Goal: Task Accomplishment & Management: Use online tool/utility

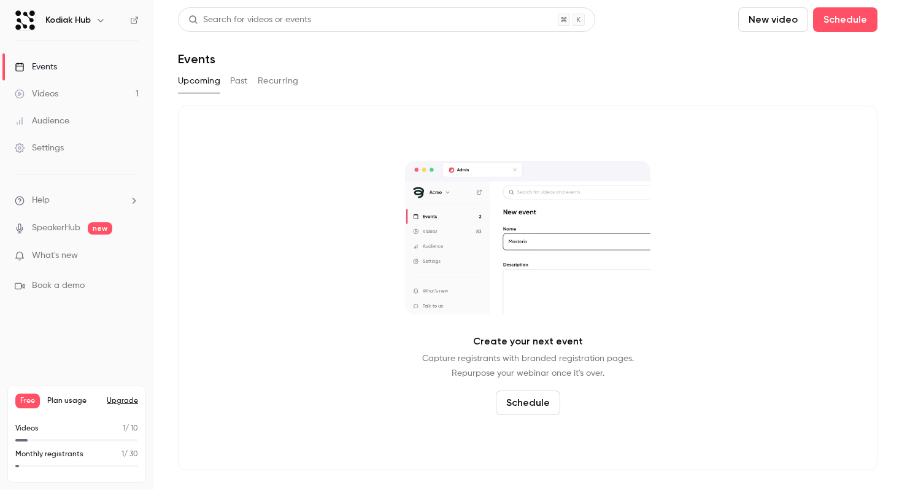
click at [363, 63] on div "Events" at bounding box center [528, 59] width 700 height 15
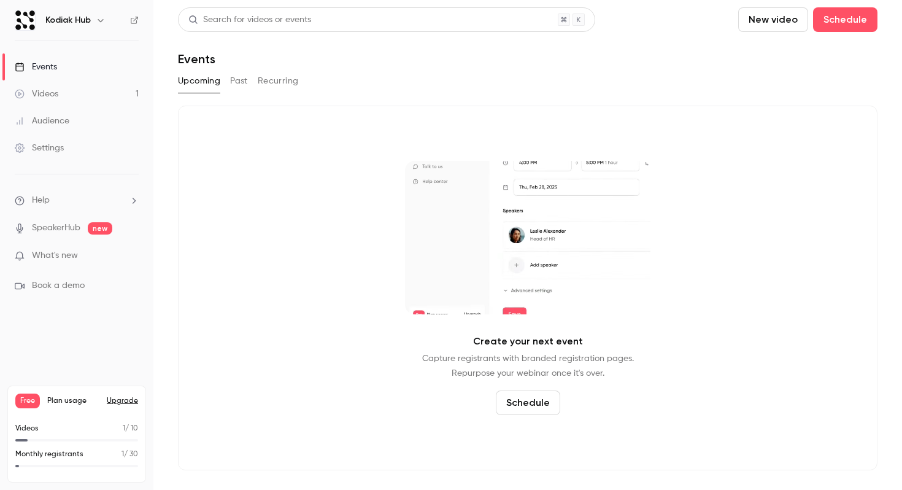
click at [741, 70] on div "Search for videos or events New video Schedule Events Upcoming Past Recurring C…" at bounding box center [528, 238] width 700 height 463
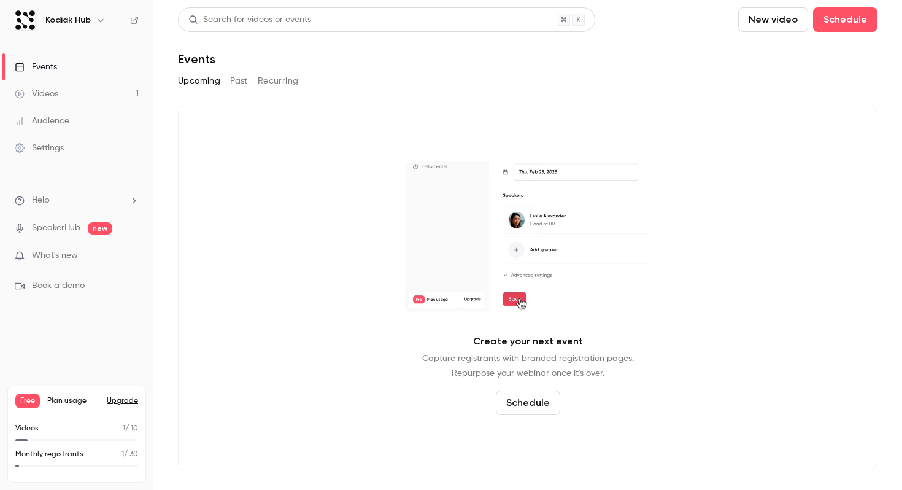
click at [116, 92] on link "Videos 1" at bounding box center [76, 93] width 153 height 27
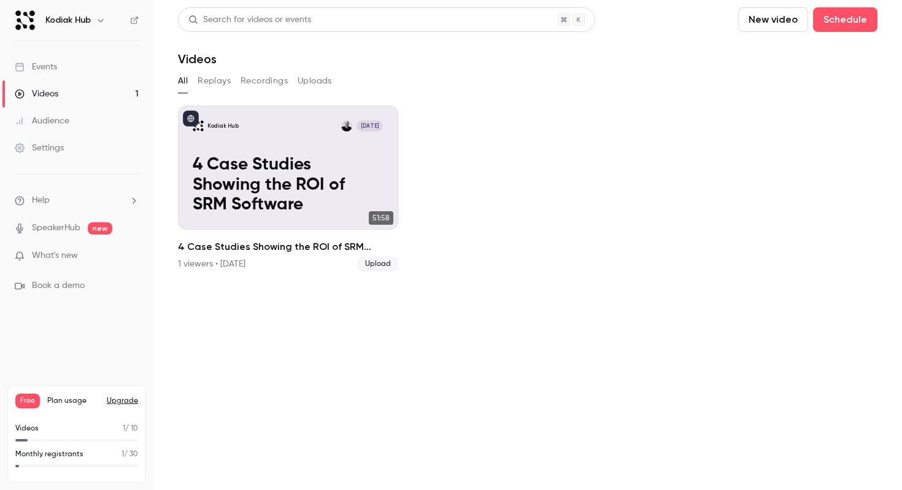
click at [110, 255] on p "What's new" at bounding box center [67, 255] width 104 height 13
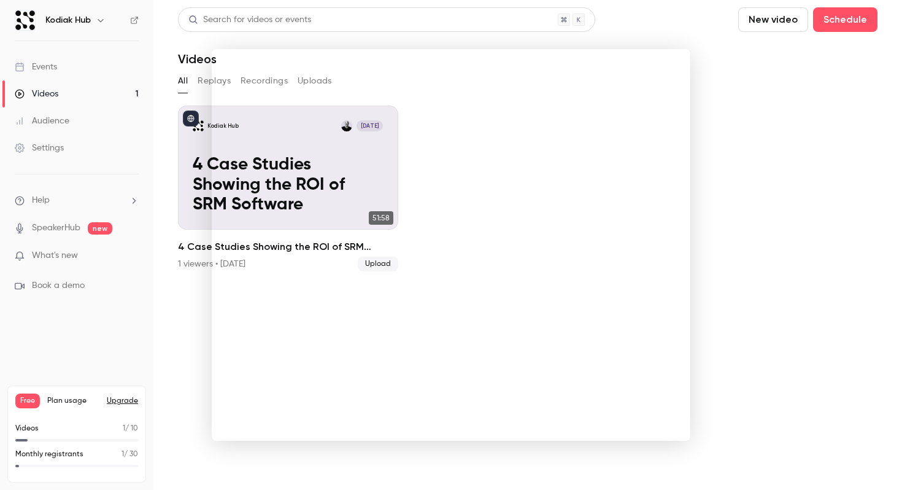
click at [709, 171] on div at bounding box center [451, 245] width 902 height 490
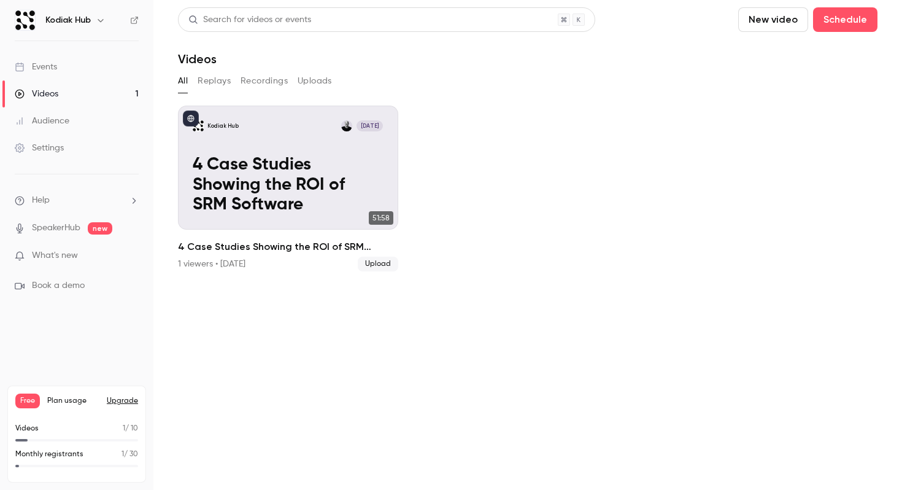
click at [75, 20] on h6 "Kodiak Hub" at bounding box center [67, 20] width 45 height 12
click at [92, 17] on div "Kodiak Hub" at bounding box center [82, 20] width 75 height 15
click at [105, 17] on icon "button" at bounding box center [101, 20] width 10 height 10
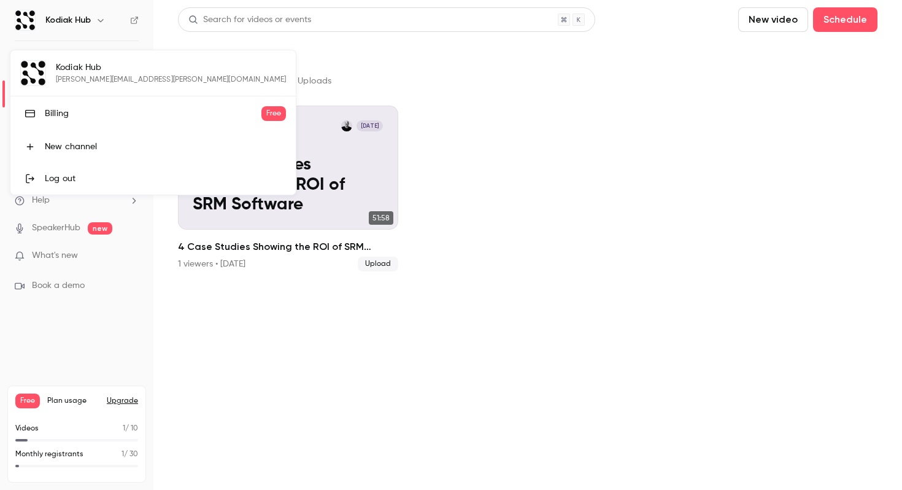
click at [105, 17] on div at bounding box center [451, 245] width 902 height 490
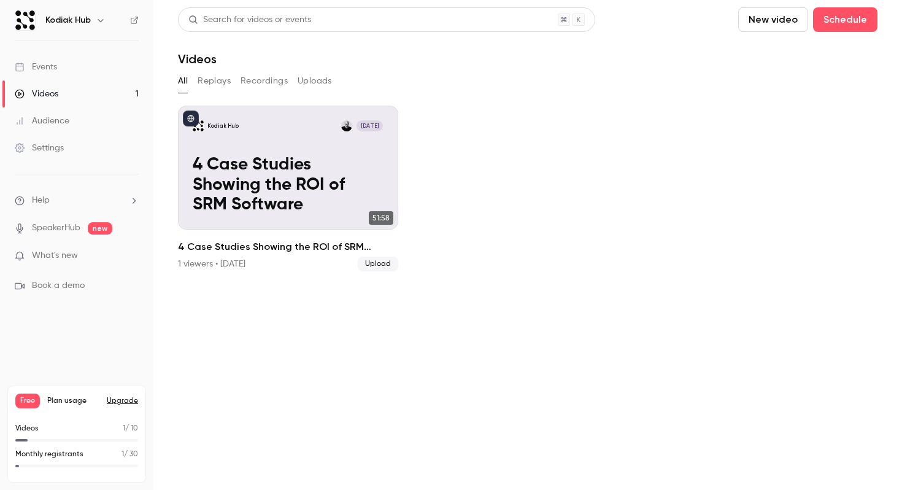
click at [567, 145] on ul "Kodiak Hub [DATE] 4 Case Studies Showing the ROI of SRM Software 51:58 4 Case S…" at bounding box center [528, 189] width 700 height 166
click at [28, 67] on div "Events" at bounding box center [36, 67] width 42 height 12
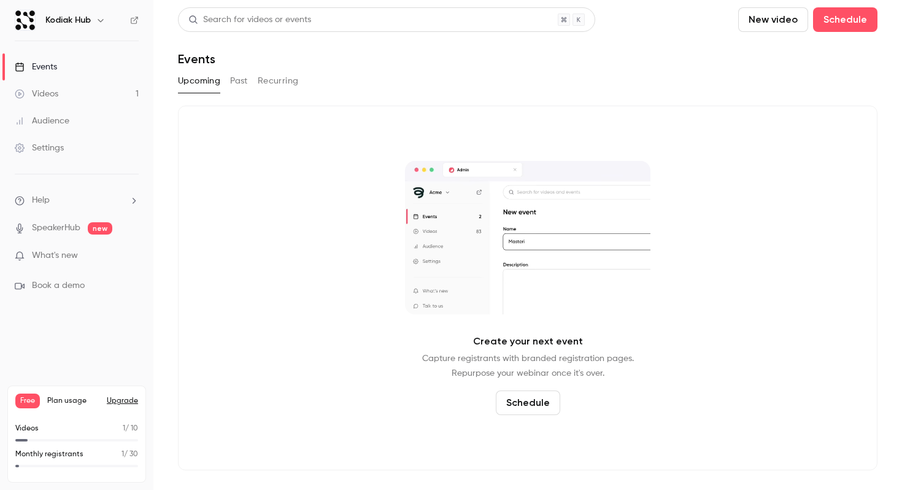
click at [228, 71] on div "Upcoming Past Recurring" at bounding box center [528, 81] width 700 height 20
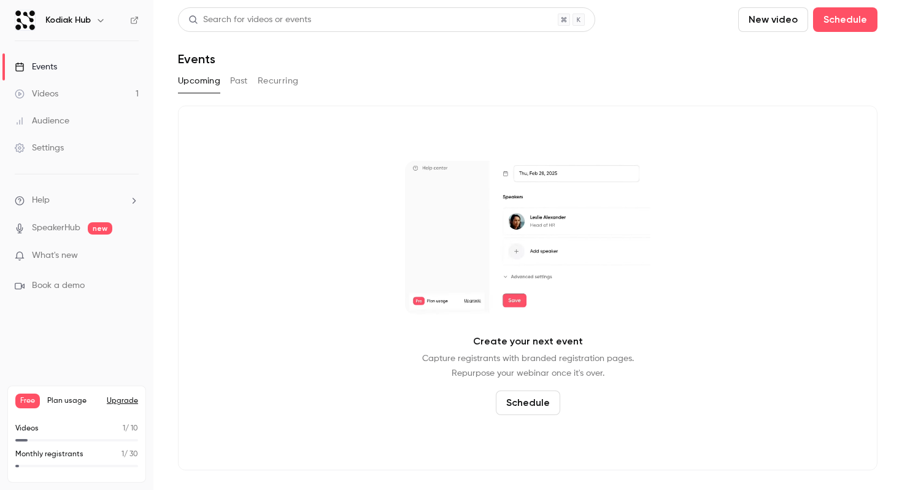
click at [233, 77] on button "Past" at bounding box center [239, 81] width 18 height 20
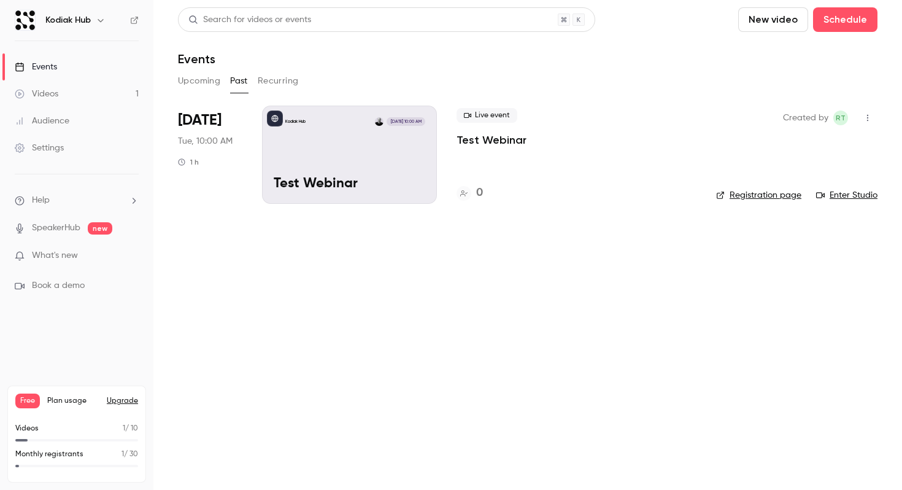
click at [341, 172] on div "Kodiak Hub [DATE] 10:00 AM Test Webinar" at bounding box center [349, 155] width 175 height 98
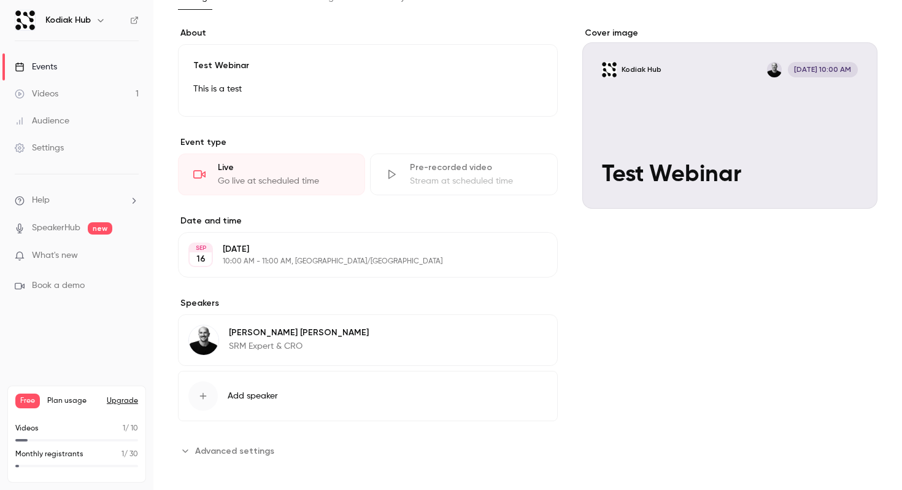
scroll to position [63, 0]
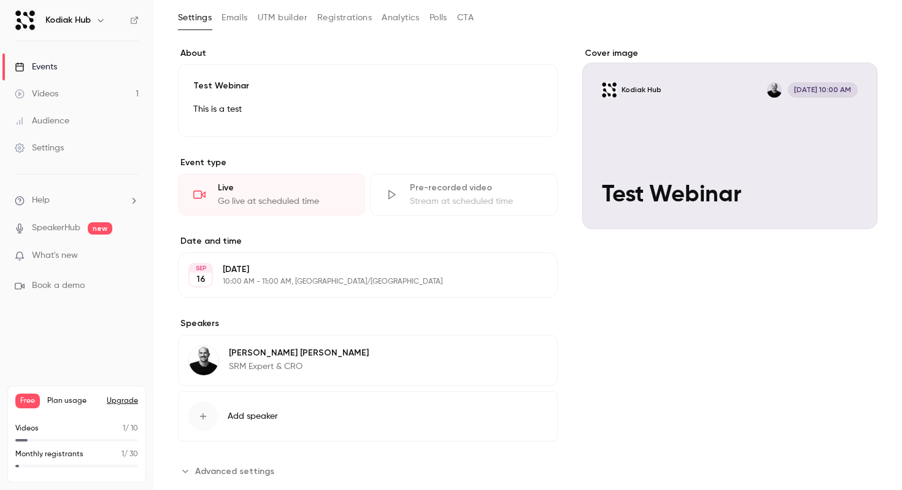
click at [427, 105] on p "This is a test" at bounding box center [367, 109] width 349 height 15
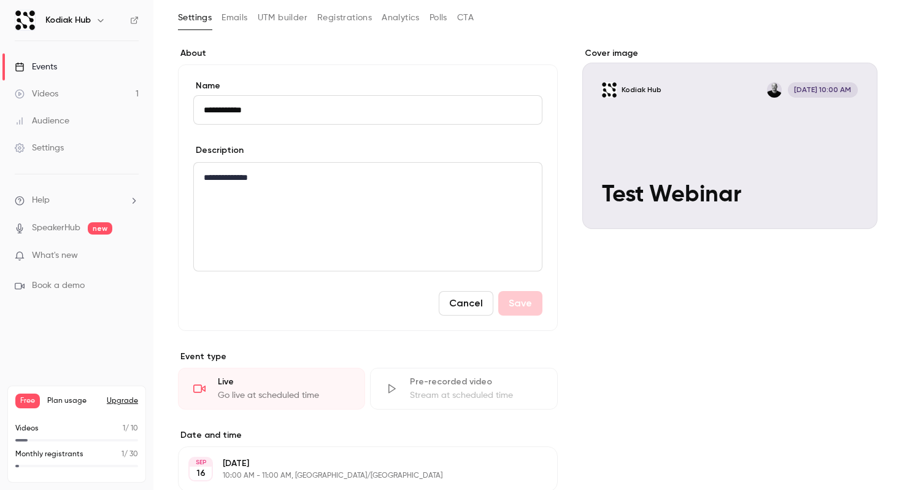
click at [427, 105] on input "**********" at bounding box center [367, 109] width 349 height 29
click at [464, 70] on div "**********" at bounding box center [368, 197] width 380 height 266
click at [446, 122] on input "**********" at bounding box center [367, 109] width 349 height 29
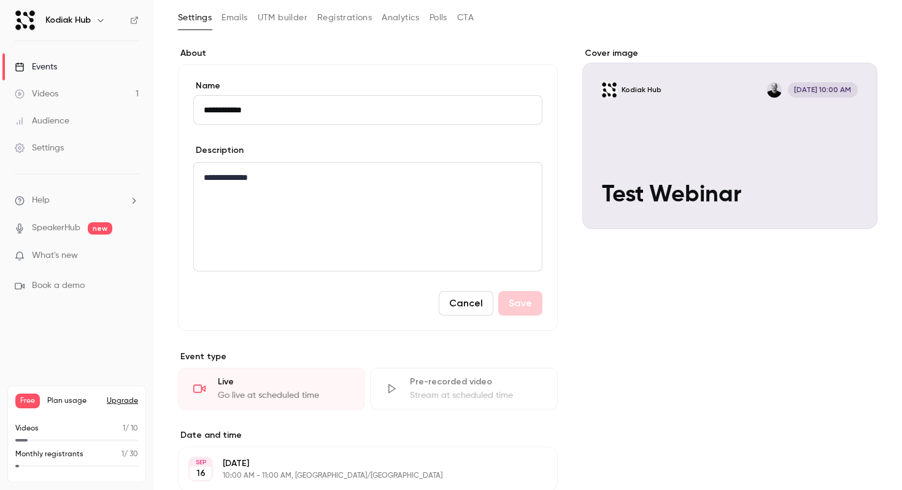
click at [446, 122] on input "**********" at bounding box center [367, 109] width 349 height 29
click at [457, 207] on div "**********" at bounding box center [368, 217] width 348 height 108
click at [374, 116] on input "**********" at bounding box center [367, 109] width 349 height 29
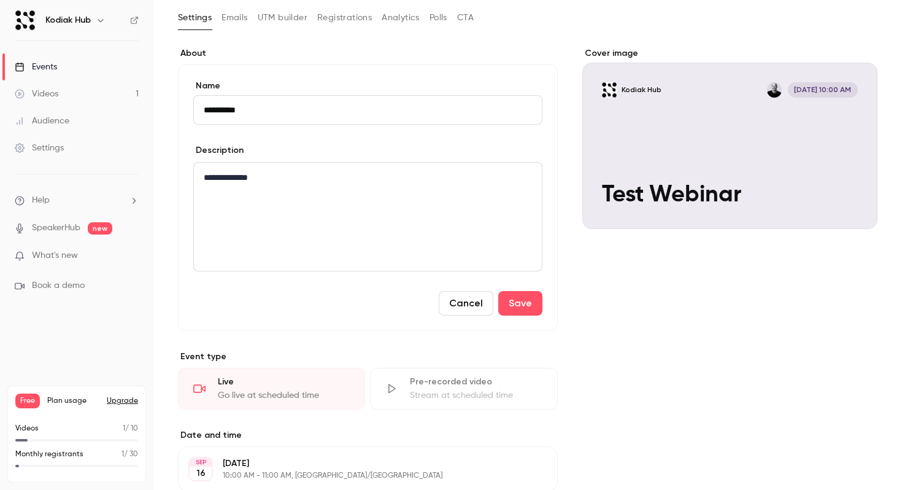
click at [374, 116] on input "**********" at bounding box center [367, 109] width 349 height 29
type input "**********"
click at [237, 25] on button "Emails" at bounding box center [235, 18] width 26 height 20
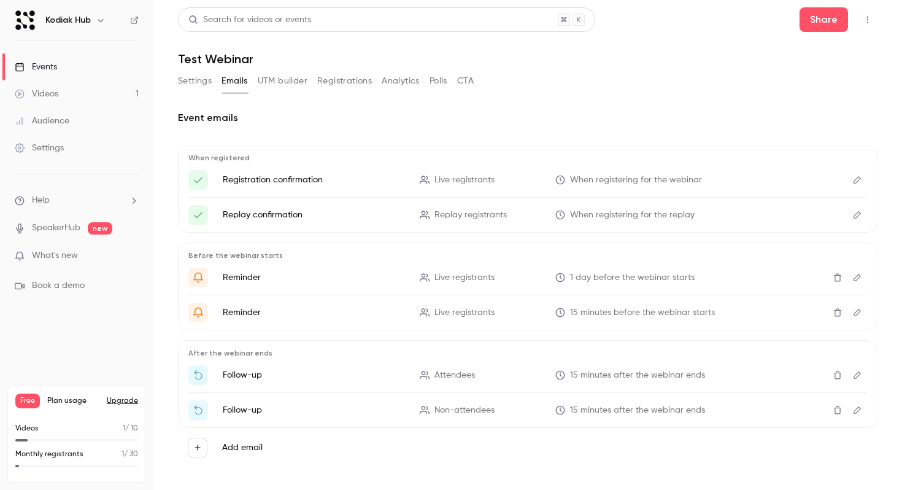
click at [260, 185] on p "Registration confirmation" at bounding box center [314, 180] width 182 height 12
drag, startPoint x: 260, startPoint y: 185, endPoint x: 422, endPoint y: 184, distance: 162.6
click at [419, 182] on li "Registration confirmation Live registrants When registering for the webinar" at bounding box center [527, 180] width 679 height 20
click at [856, 177] on icon "Edit" at bounding box center [858, 180] width 10 height 9
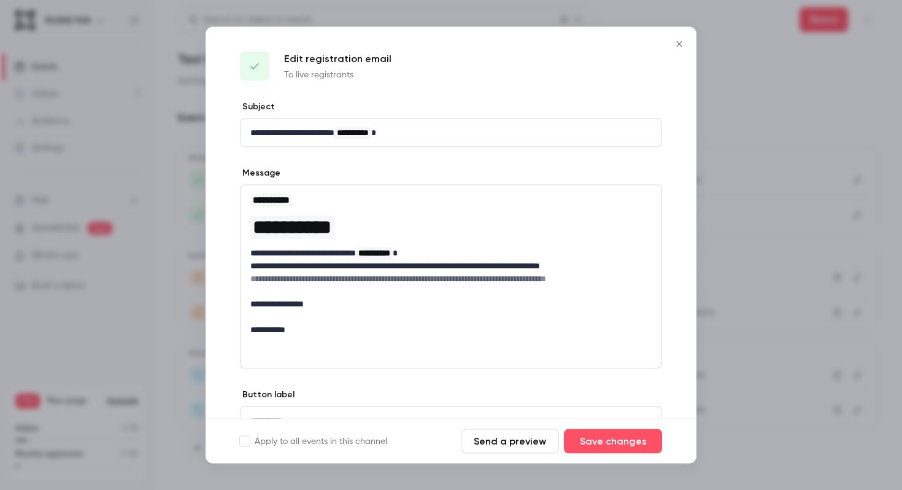
click at [678, 47] on icon "Close" at bounding box center [679, 44] width 15 height 10
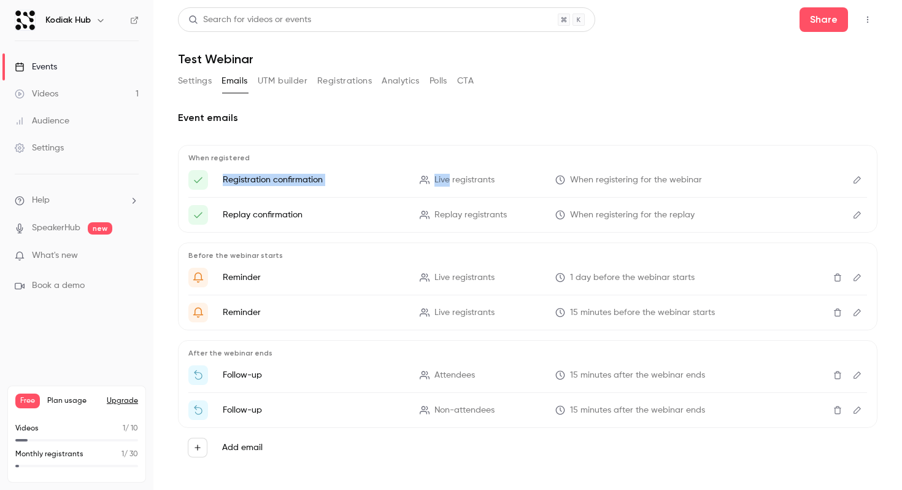
click at [863, 217] on button "Edit" at bounding box center [858, 215] width 20 height 20
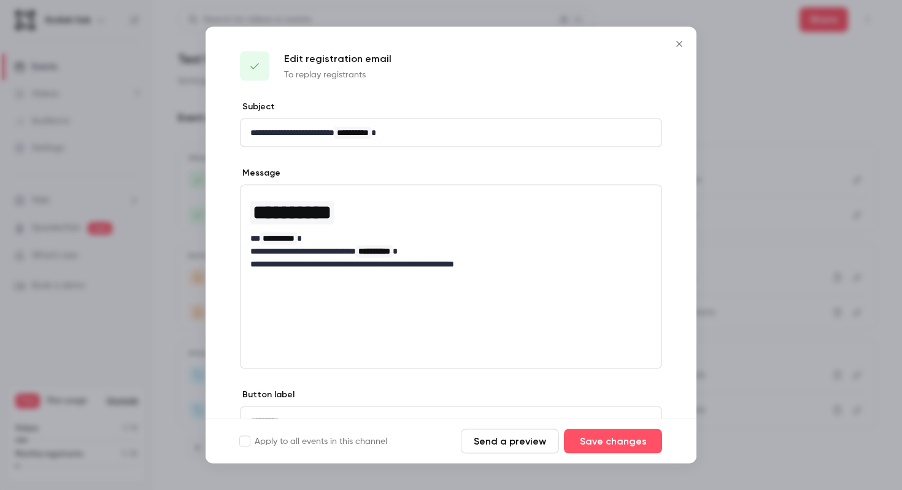
scroll to position [61, 0]
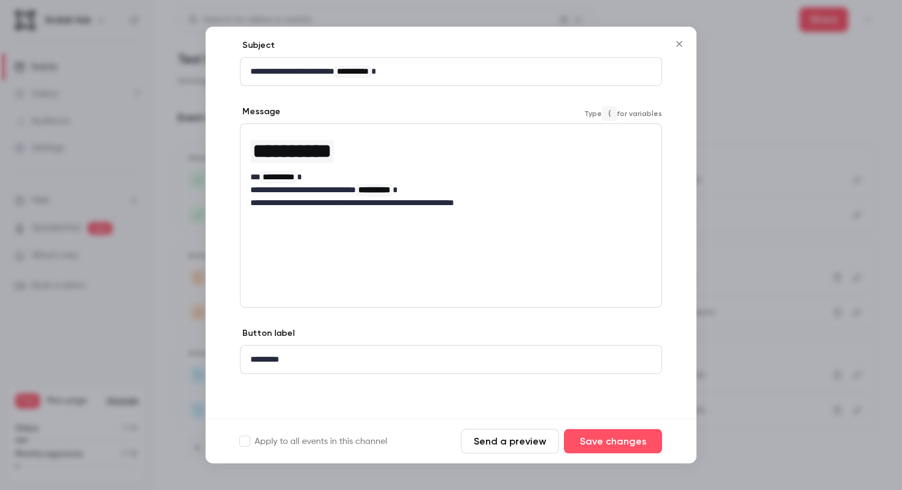
click at [331, 155] on span "**********" at bounding box center [292, 152] width 79 height 20
click at [352, 201] on p "**********" at bounding box center [450, 203] width 401 height 13
click at [342, 368] on div "*********" at bounding box center [451, 360] width 421 height 28
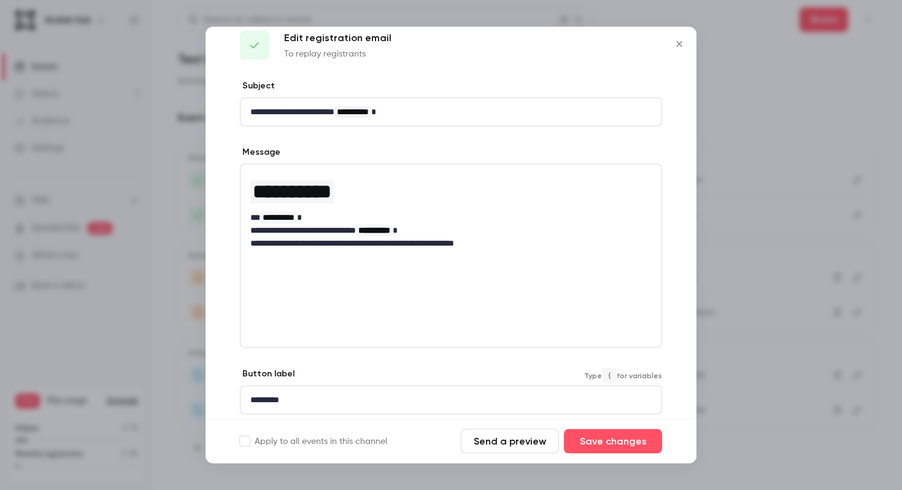
scroll to position [0, 0]
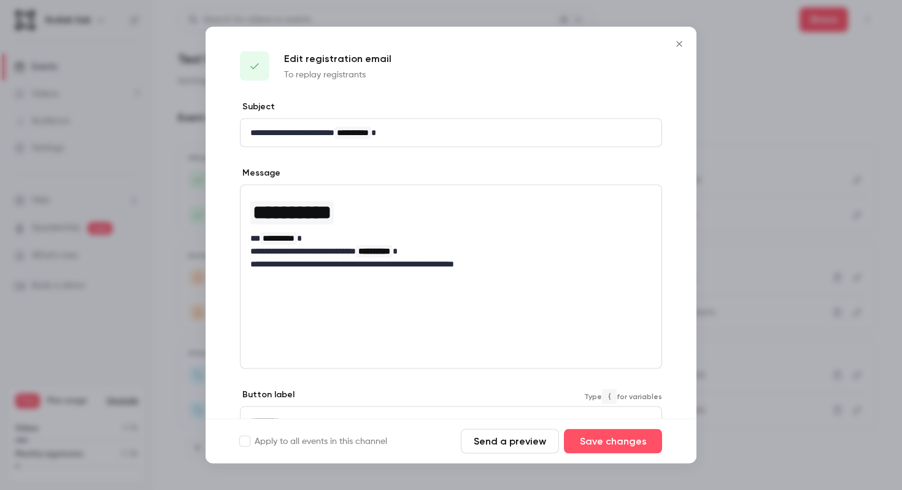
click at [680, 44] on icon "Close" at bounding box center [679, 44] width 6 height 6
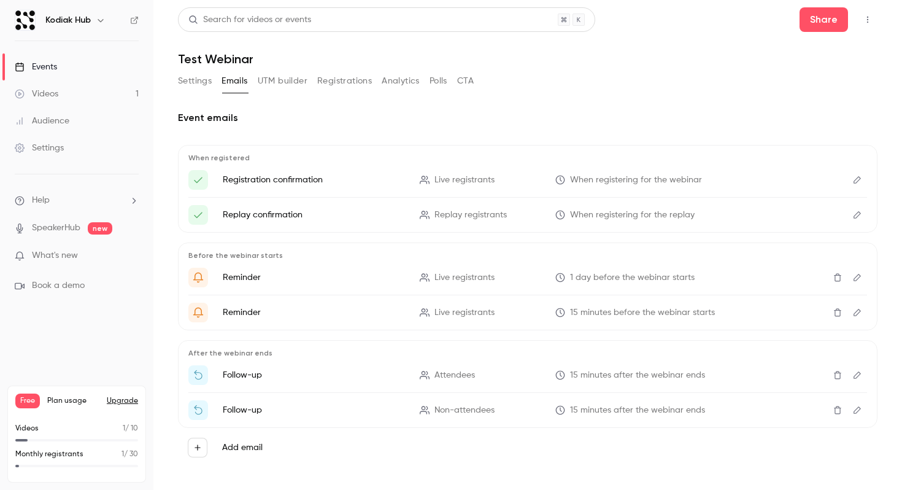
scroll to position [9, 0]
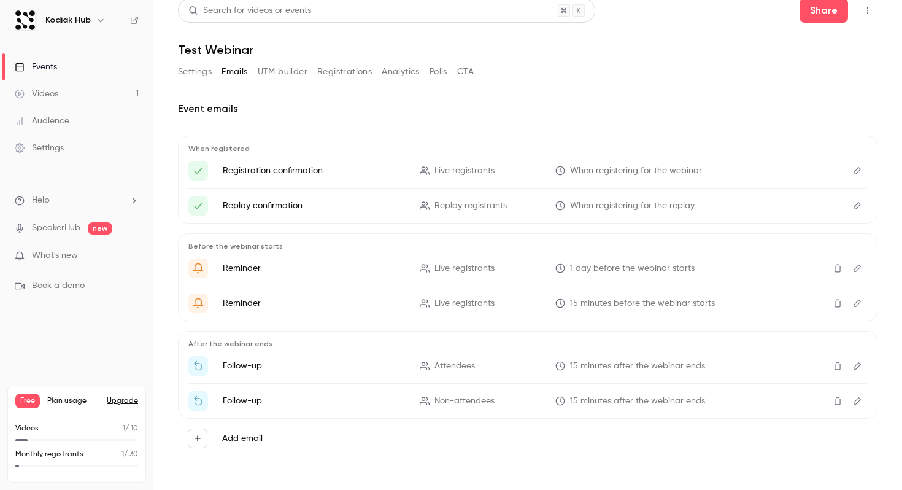
click at [860, 269] on icon "Edit" at bounding box center [858, 268] width 10 height 9
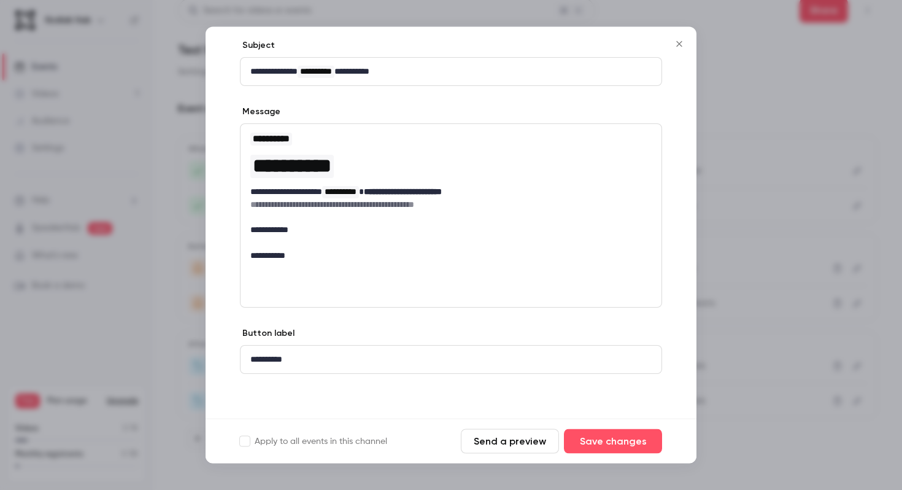
scroll to position [0, 0]
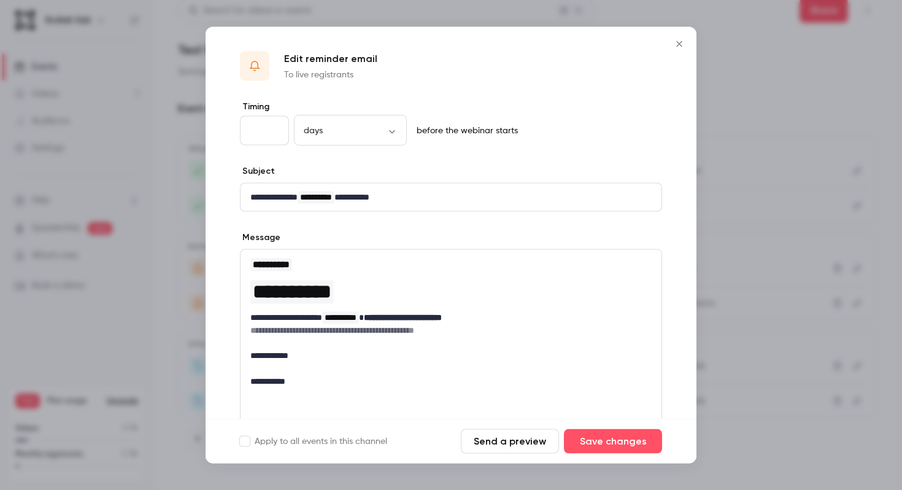
click at [678, 41] on icon "Close" at bounding box center [679, 44] width 15 height 10
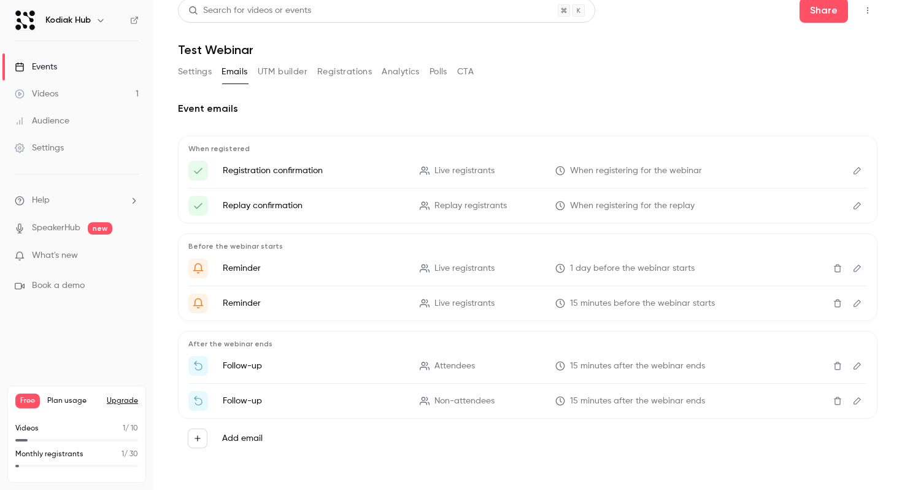
click at [284, 72] on button "UTM builder" at bounding box center [283, 72] width 50 height 20
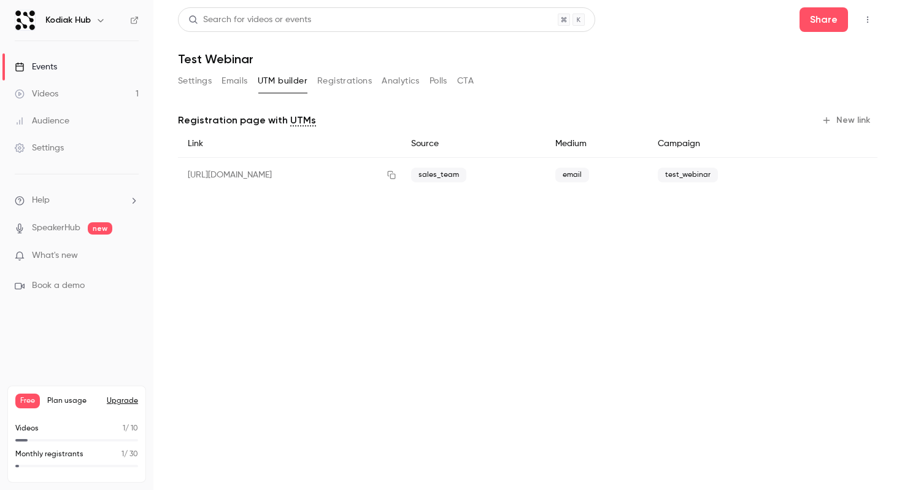
click at [380, 218] on main "Search for videos or events Share Test Webinar Settings Emails UTM builder Regi…" at bounding box center [527, 245] width 749 height 490
click at [357, 82] on button "Registrations" at bounding box center [344, 81] width 55 height 20
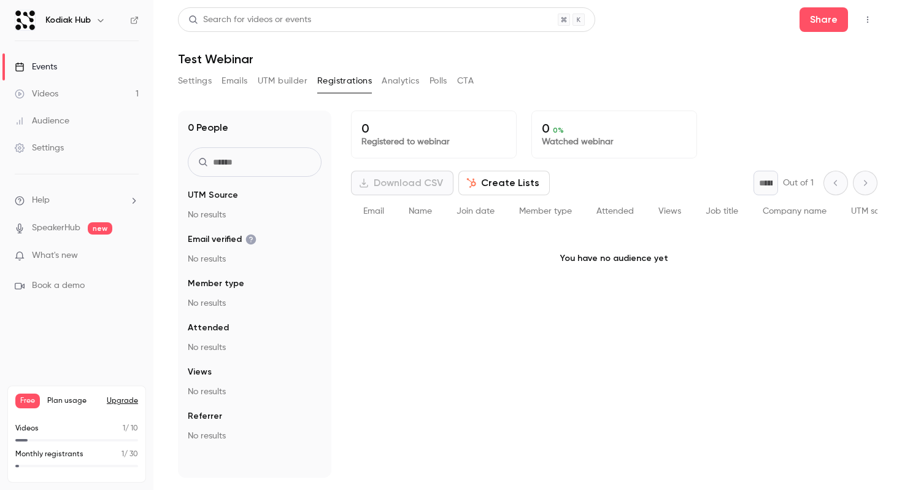
click at [398, 141] on p "Registered to webinar" at bounding box center [434, 142] width 145 height 12
click at [428, 212] on span "Name" at bounding box center [420, 211] width 23 height 9
click at [519, 176] on button "Create Lists" at bounding box center [503, 183] width 91 height 25
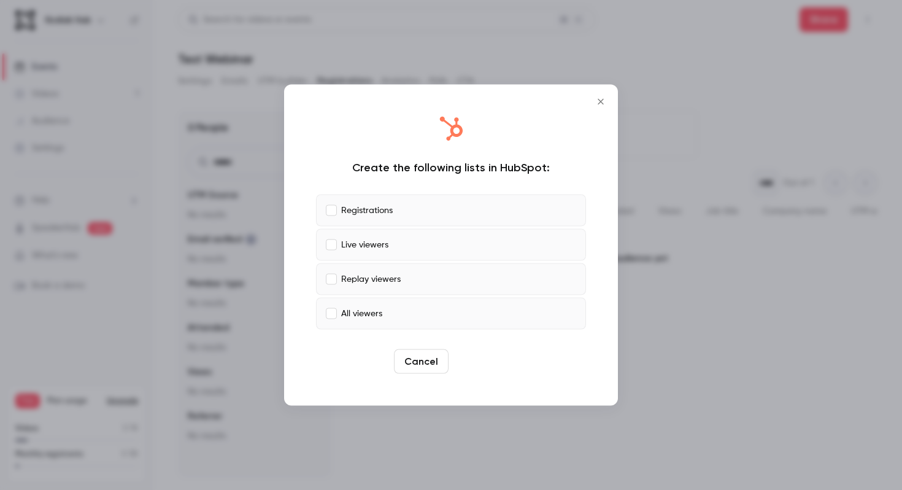
click at [483, 369] on button "Create" at bounding box center [481, 361] width 55 height 25
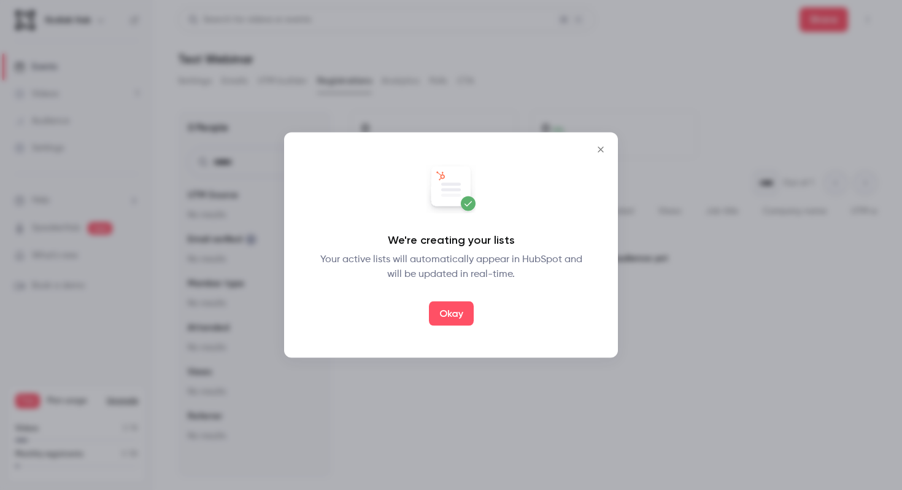
click at [598, 148] on icon "Close" at bounding box center [601, 150] width 15 height 10
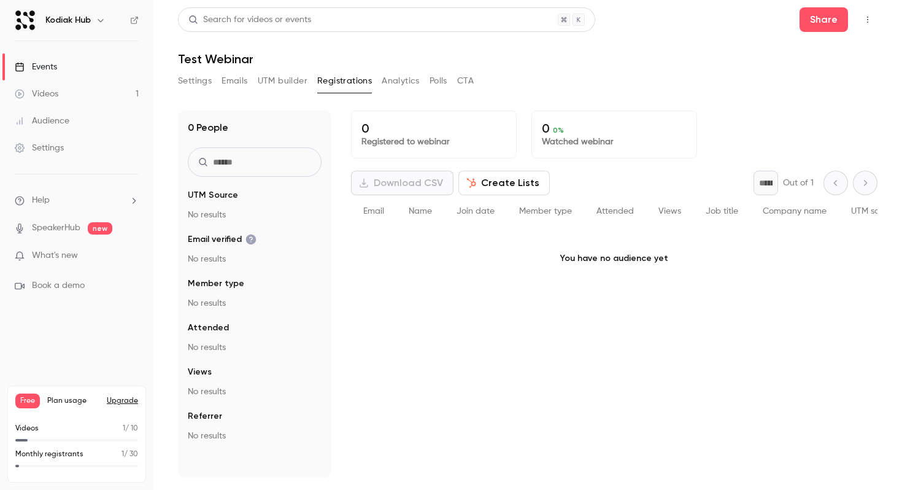
click at [552, 71] on div "Search for videos or events Share Test Webinar Settings Emails UTM builder Regi…" at bounding box center [528, 242] width 700 height 470
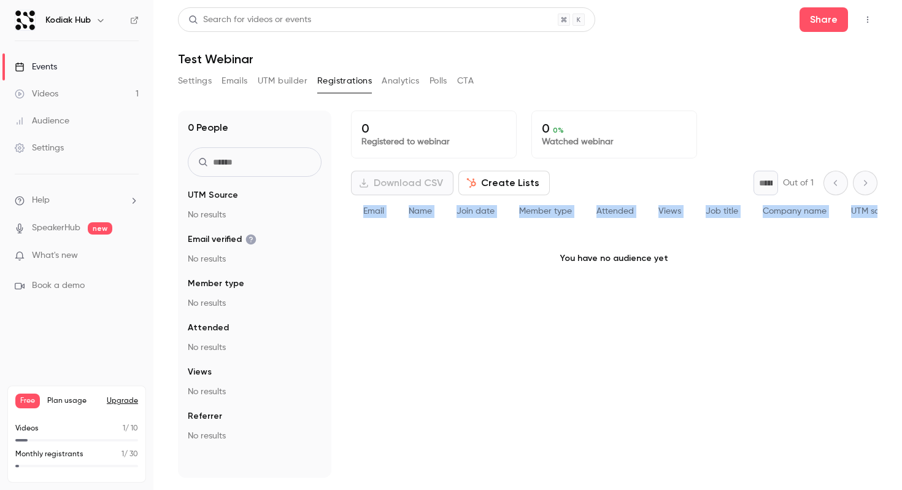
drag, startPoint x: 868, startPoint y: 208, endPoint x: 359, endPoint y: 211, distance: 509.4
click at [359, 211] on div "Email Name Join date Member type Attended Views Job title Company name UTM sour…" at bounding box center [820, 211] width 938 height 33
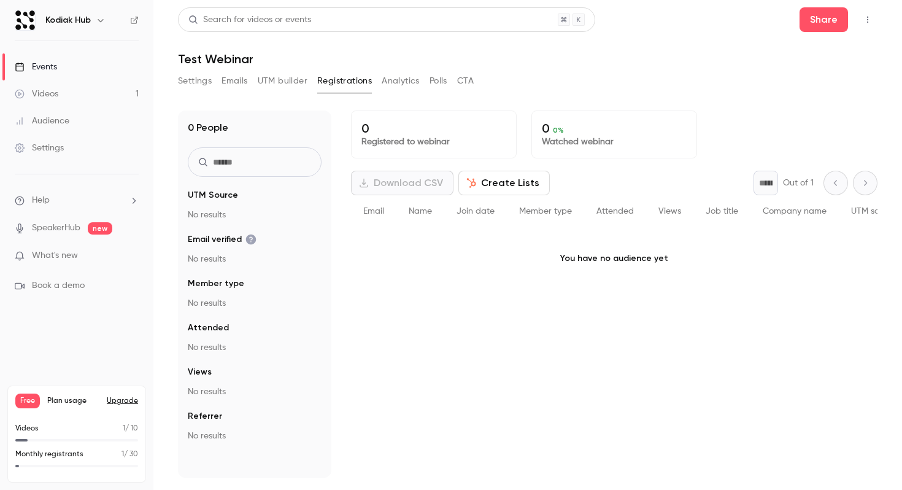
click at [372, 212] on span "Email" at bounding box center [373, 211] width 21 height 9
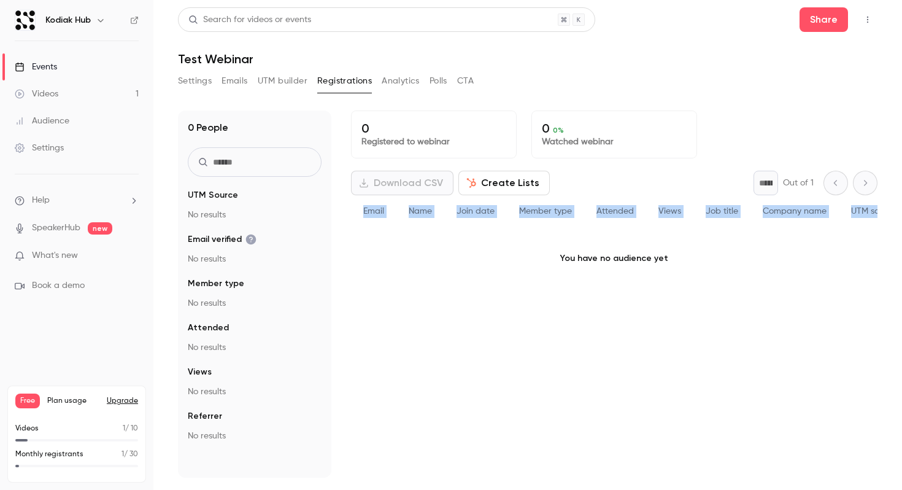
drag, startPoint x: 362, startPoint y: 210, endPoint x: 581, endPoint y: 241, distance: 221.9
click at [584, 242] on div "Email Name Join date Member type Attended Views Job title Company name UTM sour…" at bounding box center [614, 242] width 527 height 94
click at [576, 228] on div at bounding box center [576, 228] width 0 height 0
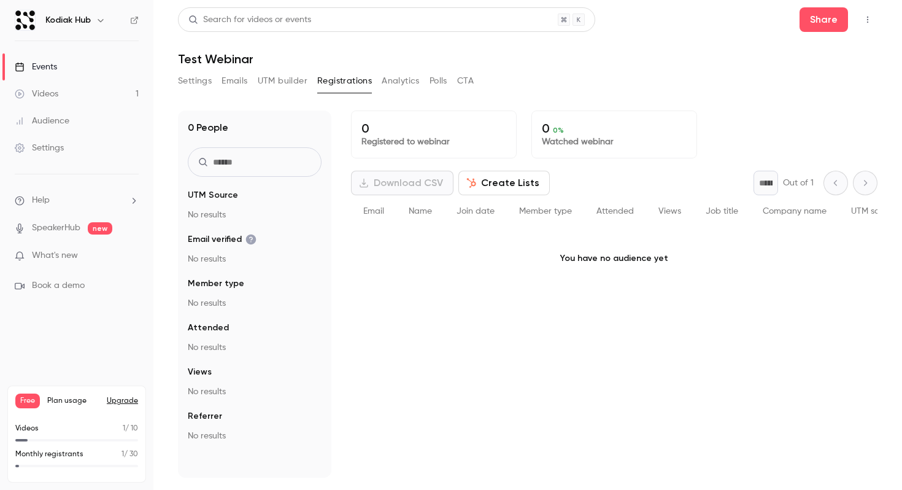
click at [665, 257] on p "You have no audience yet" at bounding box center [614, 258] width 527 height 61
drag, startPoint x: 669, startPoint y: 261, endPoint x: 549, endPoint y: 258, distance: 119.7
click at [549, 258] on p "You have no audience yet" at bounding box center [614, 258] width 527 height 61
click at [558, 268] on p "You have no audience yet" at bounding box center [614, 258] width 527 height 61
drag, startPoint x: 561, startPoint y: 263, endPoint x: 667, endPoint y: 269, distance: 106.4
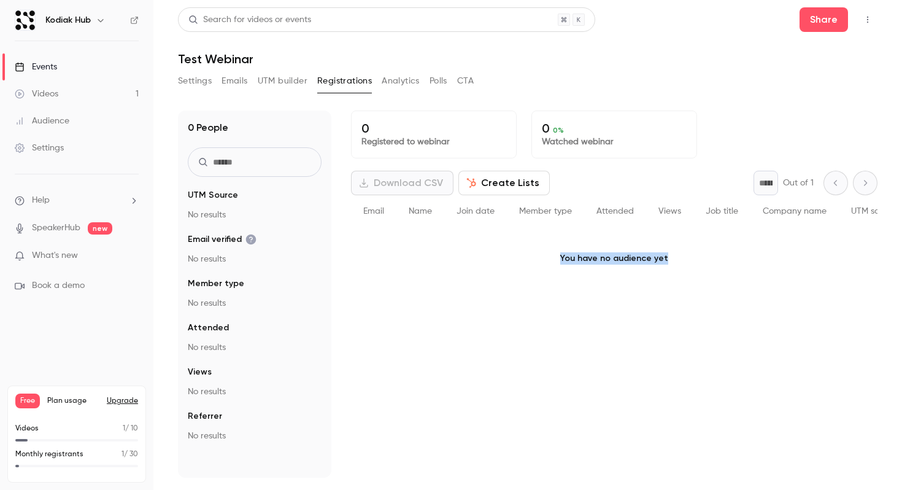
click at [667, 269] on p "You have no audience yet" at bounding box center [614, 258] width 527 height 61
drag, startPoint x: 672, startPoint y: 263, endPoint x: 558, endPoint y: 263, distance: 114.2
click at [558, 263] on p "You have no audience yet" at bounding box center [614, 258] width 527 height 61
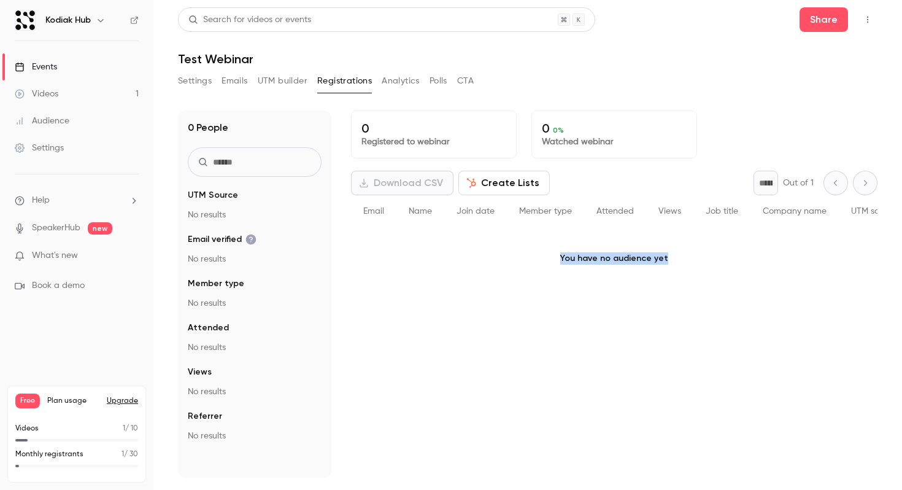
drag, startPoint x: 557, startPoint y: 259, endPoint x: 688, endPoint y: 268, distance: 131.1
click at [688, 268] on p "You have no audience yet" at bounding box center [614, 258] width 527 height 61
click at [676, 258] on p "You have no audience yet" at bounding box center [614, 258] width 527 height 61
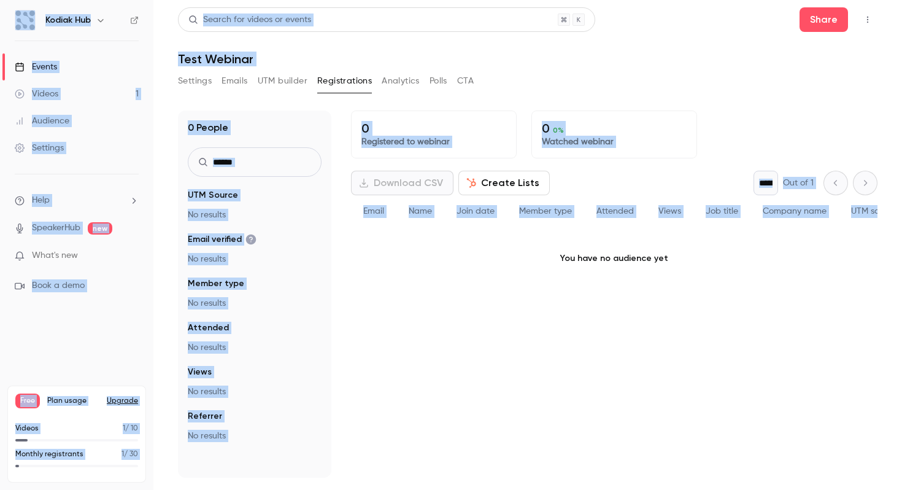
drag, startPoint x: 676, startPoint y: 258, endPoint x: 535, endPoint y: 258, distance: 141.2
click at [534, 258] on p "You have no audience yet" at bounding box center [614, 258] width 527 height 61
click at [535, 258] on p "You have no audience yet" at bounding box center [614, 258] width 527 height 61
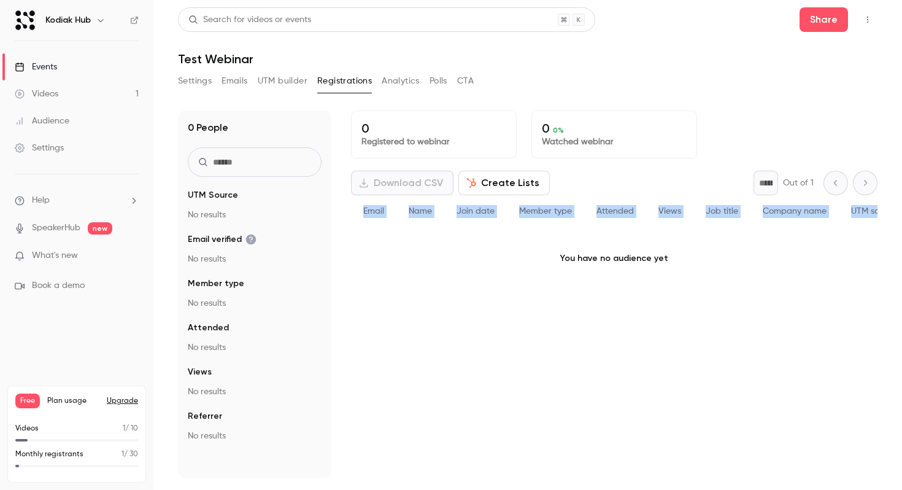
drag, startPoint x: 359, startPoint y: 211, endPoint x: 536, endPoint y: 231, distance: 177.9
click at [536, 231] on div "Email Name Join date Member type Attended Views Job title Company name UTM sour…" at bounding box center [614, 242] width 527 height 94
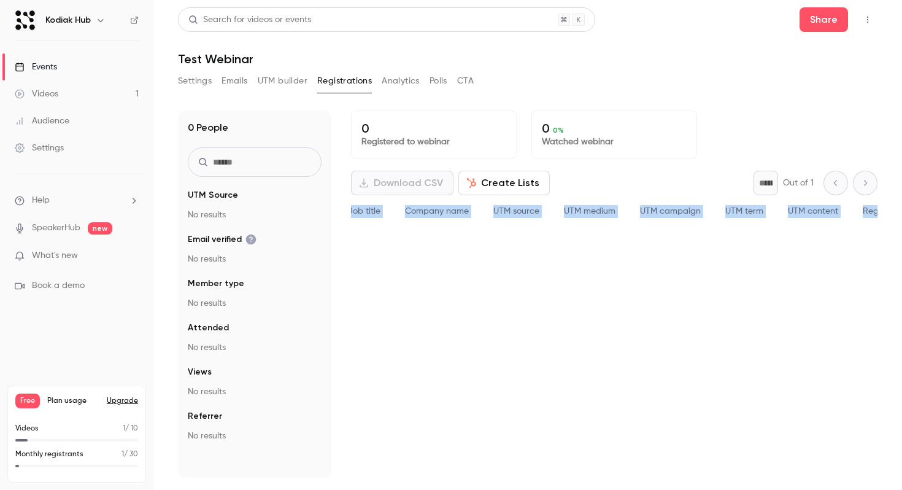
scroll to position [0, 408]
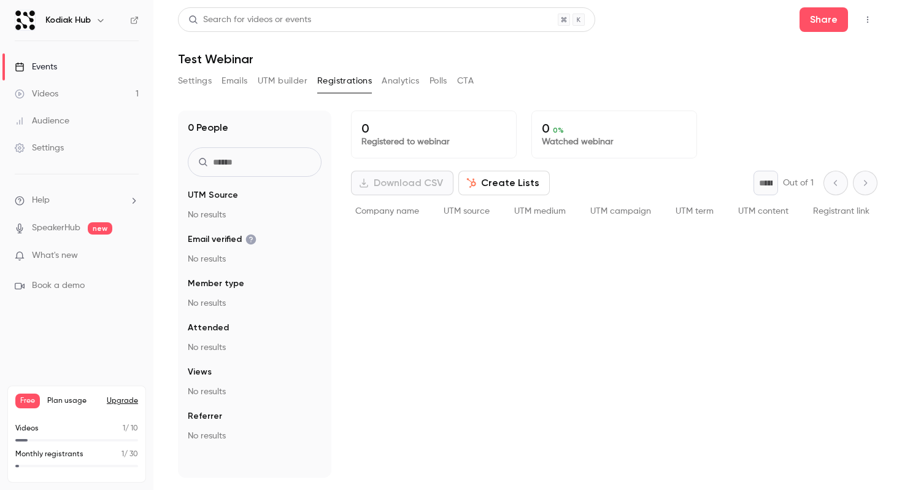
click at [583, 252] on div "Email Name Join date Member type Attended Views Job title Company name UTM sour…" at bounding box center [614, 242] width 527 height 94
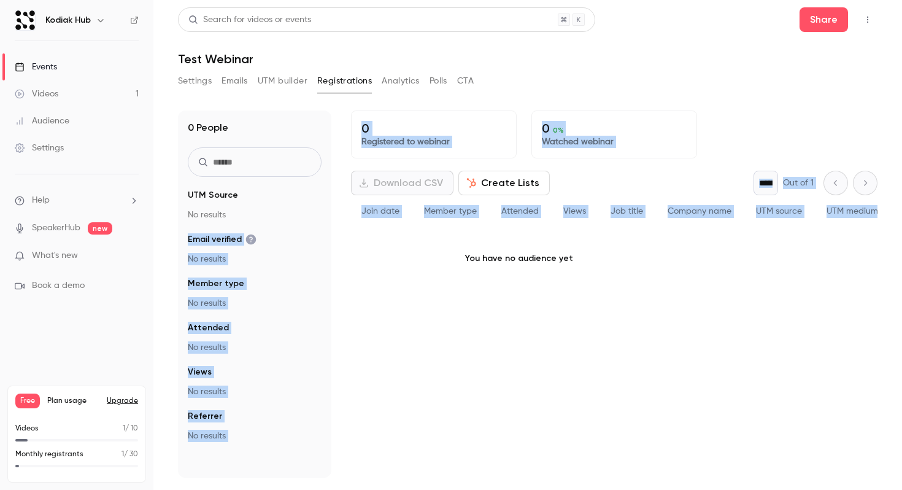
scroll to position [0, 0]
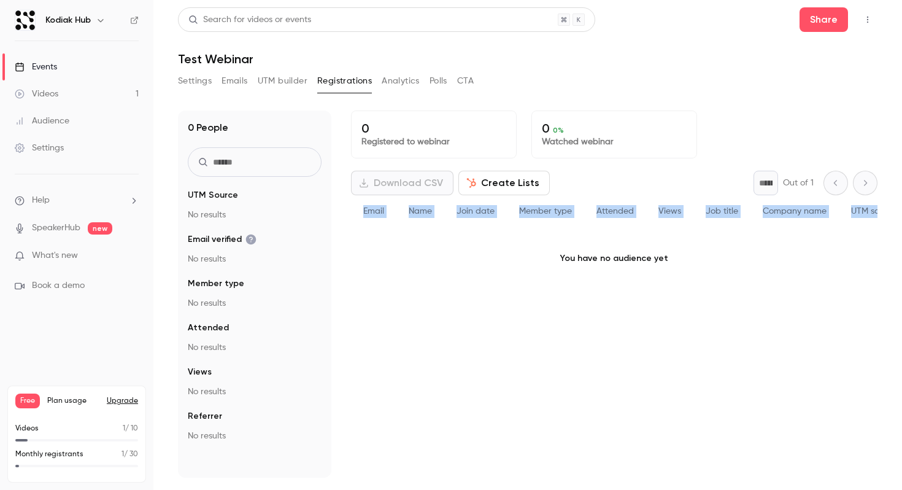
drag, startPoint x: 876, startPoint y: 207, endPoint x: 360, endPoint y: 214, distance: 516.2
click at [360, 214] on div "Email Name Join date Member type Attended Views Job title Company name UTM sour…" at bounding box center [820, 211] width 938 height 33
click at [385, 221] on div "Email" at bounding box center [373, 211] width 45 height 33
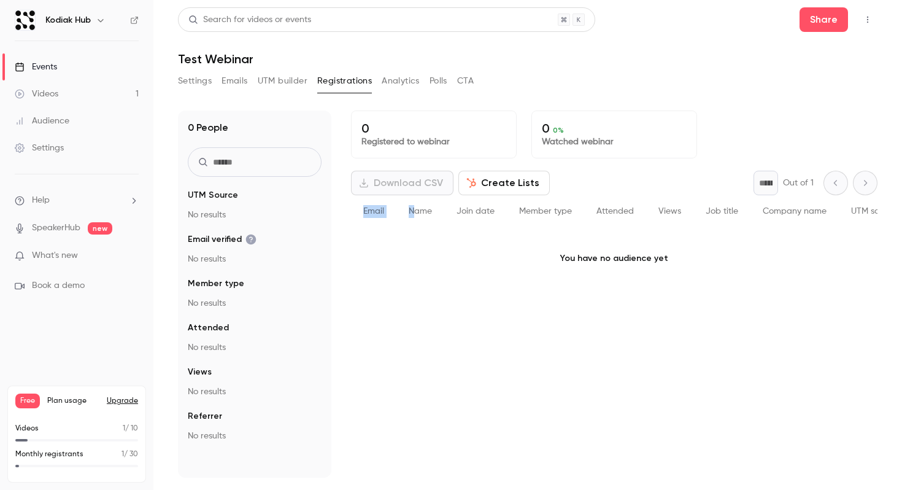
drag, startPoint x: 363, startPoint y: 212, endPoint x: 419, endPoint y: 217, distance: 55.4
click at [419, 217] on div "Email Name Join date Member type Attended Views Job title Company name UTM sour…" at bounding box center [820, 211] width 938 height 33
click at [420, 207] on span "Name" at bounding box center [420, 211] width 23 height 9
click at [481, 213] on span "Join date" at bounding box center [476, 211] width 38 height 9
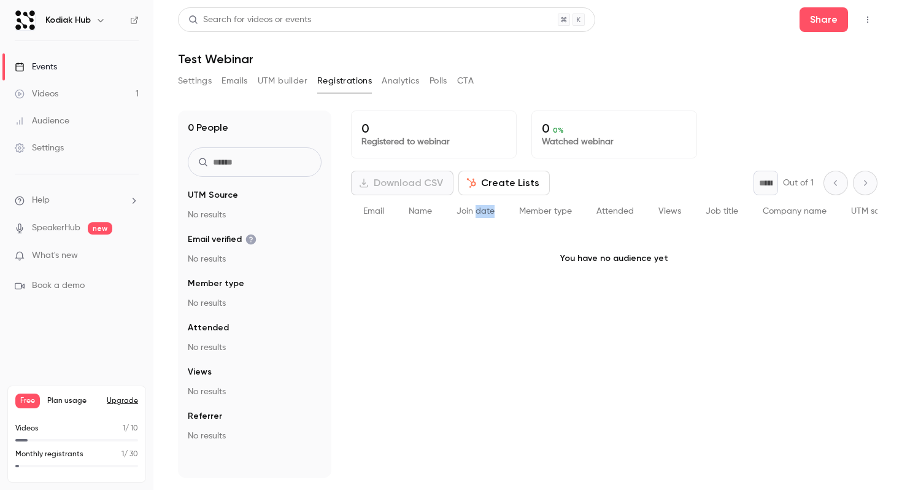
click at [481, 213] on span "Join date" at bounding box center [476, 211] width 38 height 9
click at [361, 209] on div "Email" at bounding box center [373, 211] width 45 height 33
drag, startPoint x: 364, startPoint y: 209, endPoint x: 422, endPoint y: 207, distance: 57.7
click at [423, 208] on div "Email Name Join date Member type Attended Views Job title Company name UTM sour…" at bounding box center [820, 211] width 938 height 33
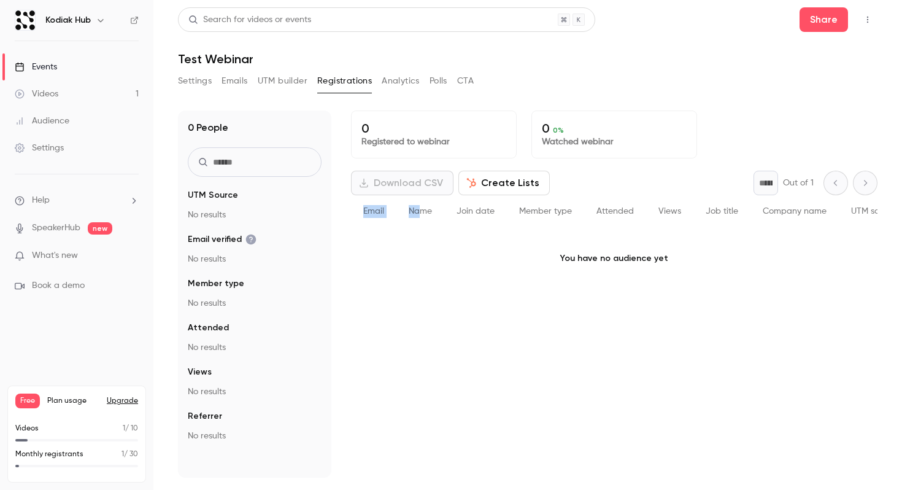
click at [422, 207] on span "Name" at bounding box center [420, 211] width 23 height 9
drag, startPoint x: 446, startPoint y: 212, endPoint x: 326, endPoint y: 206, distance: 119.8
click at [327, 206] on div "0 People UTM Source No results Email verified No results Member type No results…" at bounding box center [528, 293] width 700 height 367
click at [371, 221] on div "Email" at bounding box center [373, 211] width 45 height 33
drag, startPoint x: 358, startPoint y: 211, endPoint x: 434, endPoint y: 218, distance: 75.9
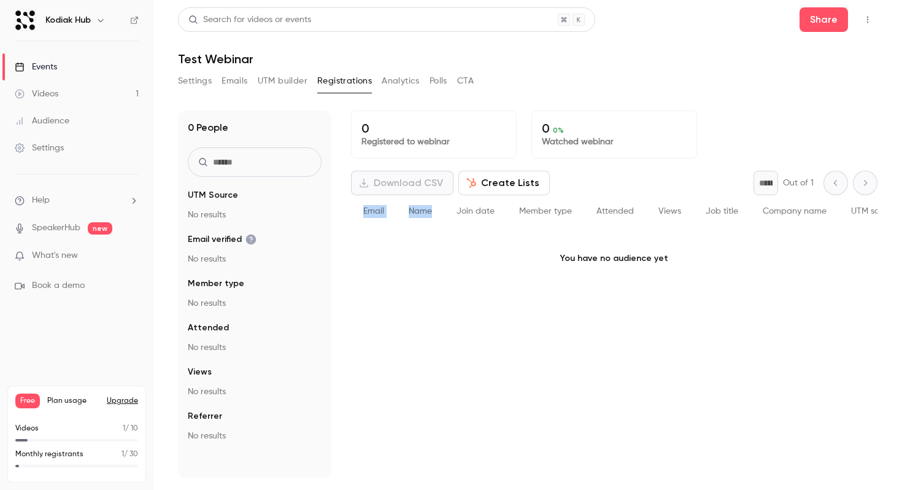
click at [434, 217] on div "Email Name Join date Member type Attended Views Job title Company name UTM sour…" at bounding box center [820, 211] width 938 height 33
click at [438, 208] on div "Name" at bounding box center [420, 211] width 48 height 33
drag, startPoint x: 497, startPoint y: 215, endPoint x: 359, endPoint y: 218, distance: 138.1
click at [358, 218] on div "Email Name Join date Member type Attended Views Job title Company name UTM sour…" at bounding box center [820, 211] width 938 height 33
click at [363, 215] on div "Email" at bounding box center [373, 211] width 45 height 33
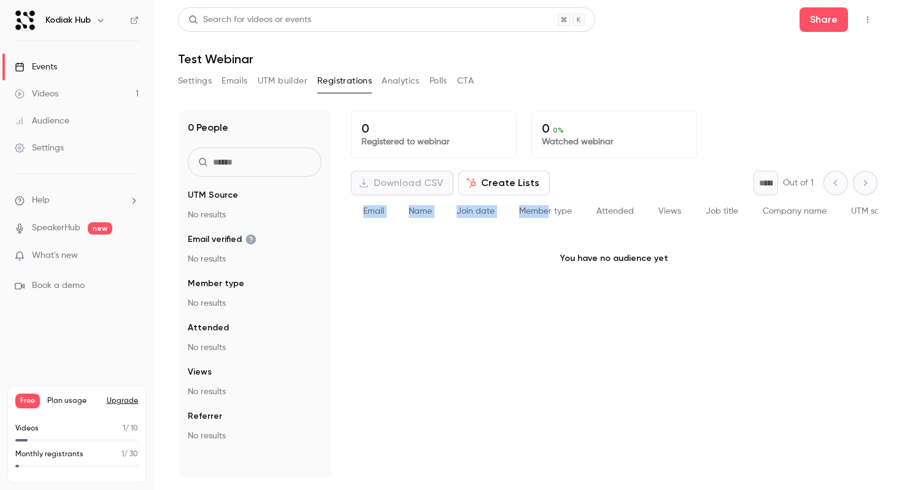
drag, startPoint x: 363, startPoint y: 211, endPoint x: 551, endPoint y: 214, distance: 187.8
click at [551, 214] on div "Email Name Join date Member type Attended Views Job title Company name UTM sour…" at bounding box center [820, 211] width 938 height 33
click at [551, 214] on span "Member type" at bounding box center [545, 211] width 53 height 9
drag, startPoint x: 580, startPoint y: 214, endPoint x: 362, endPoint y: 206, distance: 218.6
click at [362, 206] on div "Email Name Join date Member type Attended Views Job title Company name UTM sour…" at bounding box center [820, 211] width 938 height 33
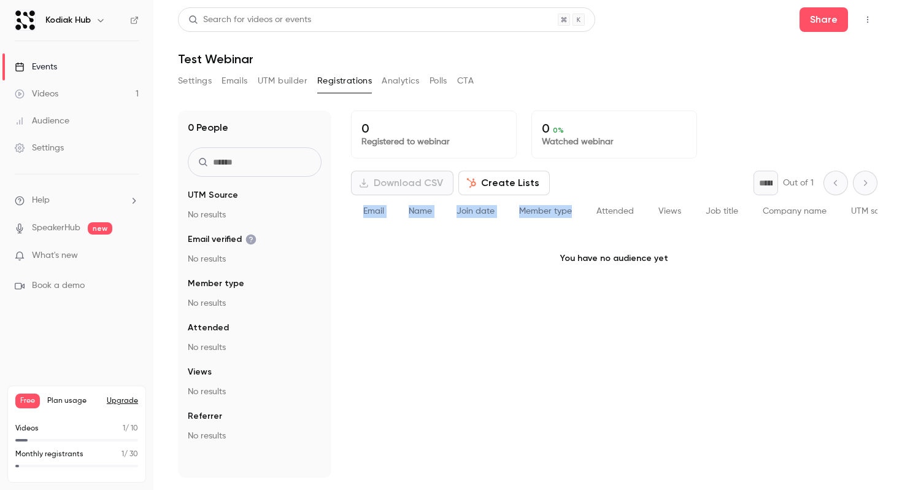
click at [362, 206] on div "Email" at bounding box center [373, 211] width 45 height 33
drag, startPoint x: 362, startPoint y: 206, endPoint x: 503, endPoint y: 214, distance: 141.4
click at [503, 214] on div "Email Name Join date Member type Attended Views Job title Company name UTM sour…" at bounding box center [820, 211] width 938 height 33
click at [503, 214] on div "Join date" at bounding box center [475, 211] width 63 height 33
drag, startPoint x: 503, startPoint y: 214, endPoint x: 359, endPoint y: 217, distance: 143.7
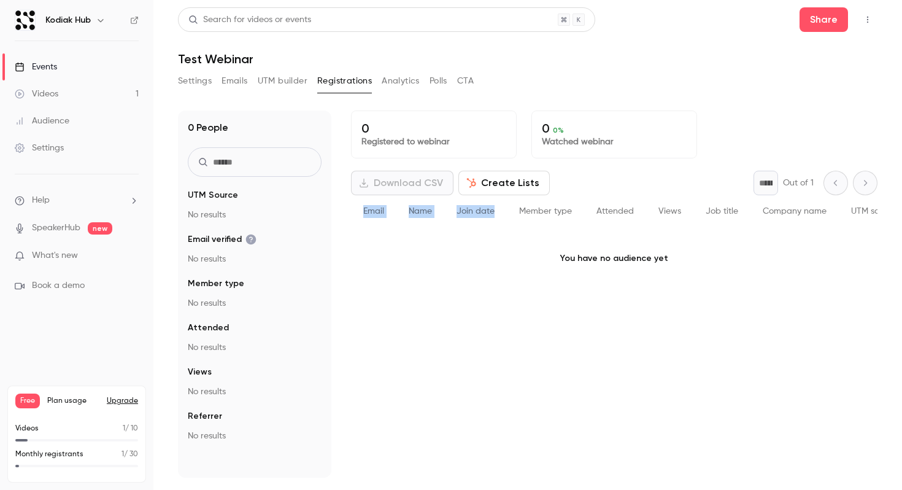
click at [359, 217] on div "Email Name Join date Member type Attended Views Job title Company name UTM sour…" at bounding box center [820, 211] width 938 height 33
click at [359, 217] on div "Email" at bounding box center [373, 211] width 45 height 33
drag, startPoint x: 358, startPoint y: 211, endPoint x: 562, endPoint y: 216, distance: 203.2
click at [562, 216] on div "Email Name Join date Member type Attended Views Job title Company name UTM sour…" at bounding box center [820, 211] width 938 height 33
click at [579, 212] on div "Member type" at bounding box center [545, 211] width 77 height 33
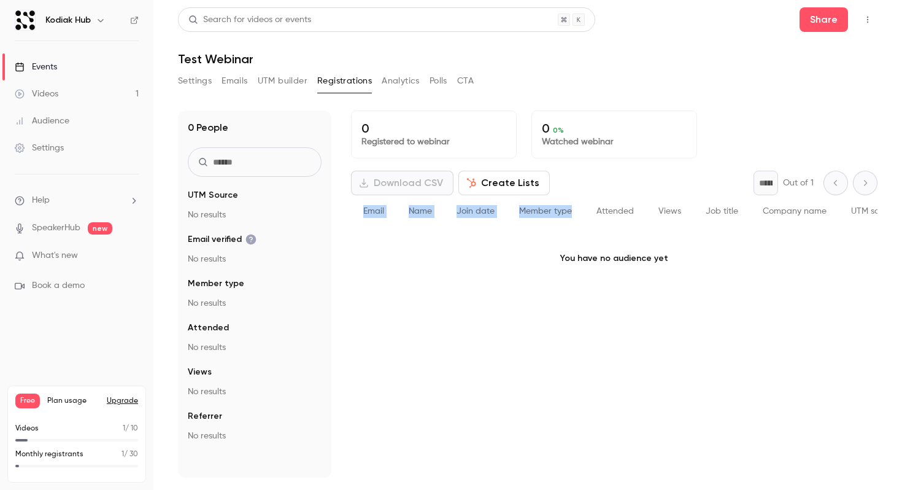
drag, startPoint x: 583, startPoint y: 213, endPoint x: 360, endPoint y: 211, distance: 222.8
click at [360, 211] on div "Email Name Join date Member type Attended Views Job title Company name UTM sour…" at bounding box center [820, 211] width 938 height 33
click at [382, 221] on div "Email" at bounding box center [373, 211] width 45 height 33
click at [395, 77] on button "Analytics" at bounding box center [401, 81] width 38 height 20
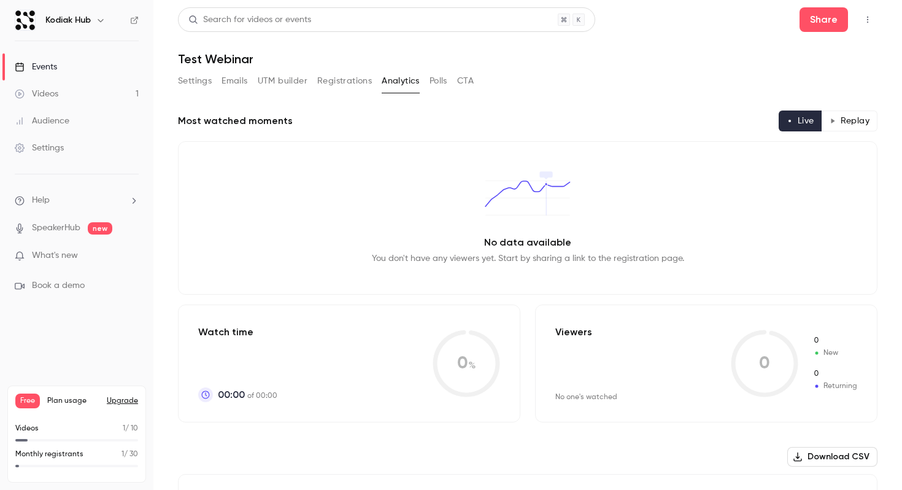
click at [435, 80] on button "Polls" at bounding box center [439, 81] width 18 height 20
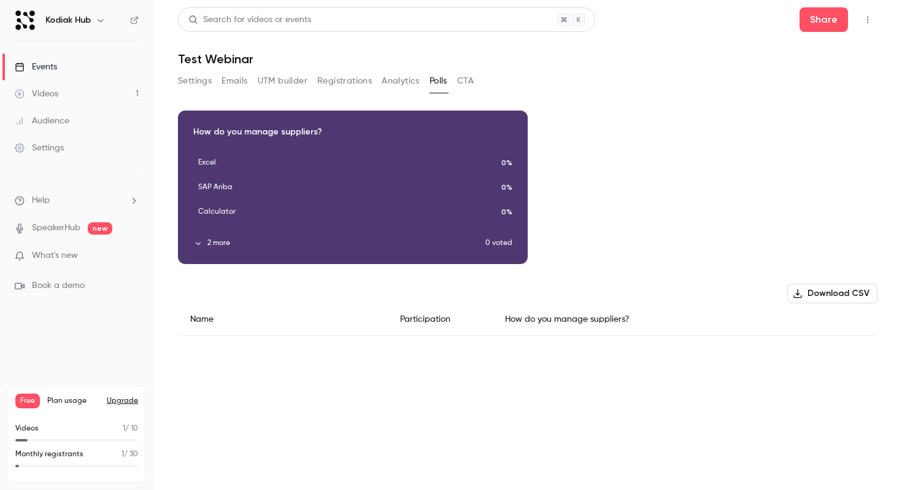
click at [473, 81] on button "CTA" at bounding box center [465, 81] width 17 height 20
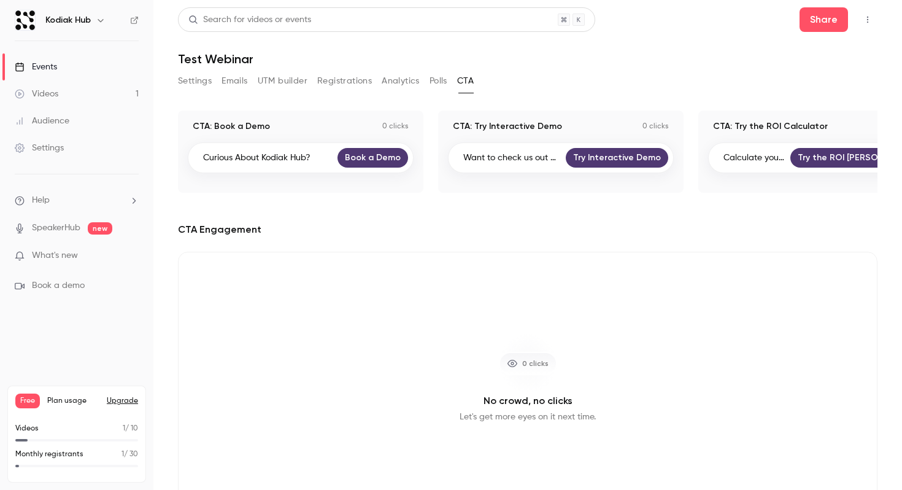
click at [410, 80] on button "Analytics" at bounding box center [401, 81] width 38 height 20
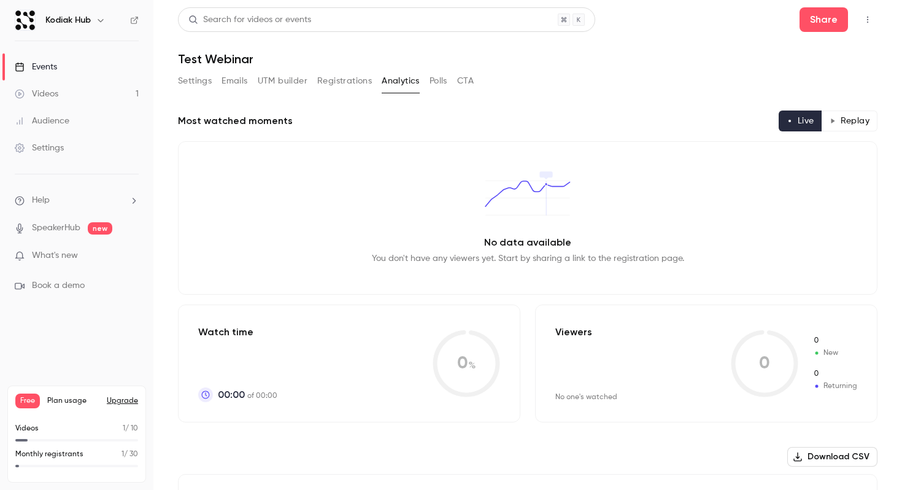
click at [445, 82] on button "Polls" at bounding box center [439, 81] width 18 height 20
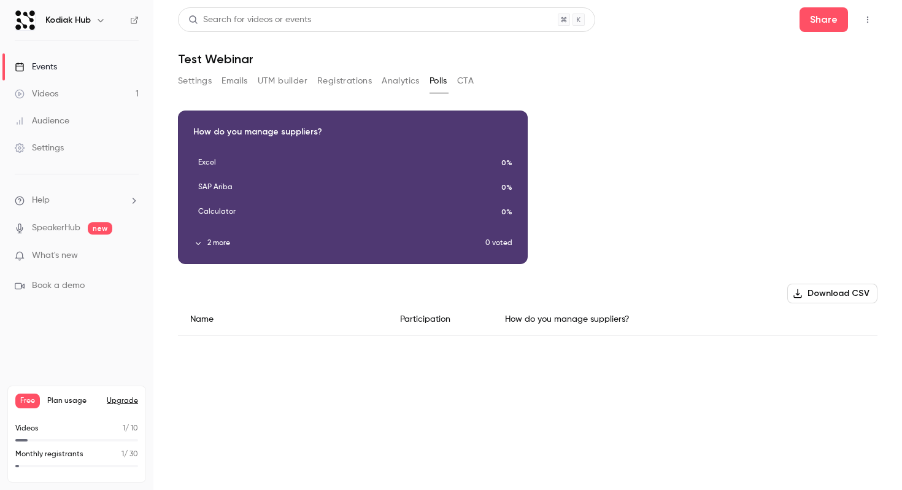
click at [414, 75] on button "Analytics" at bounding box center [401, 81] width 38 height 20
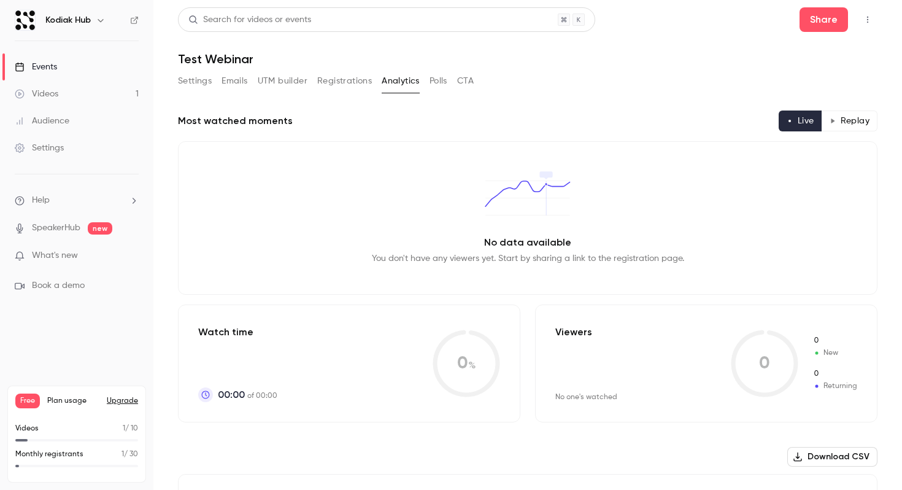
click at [352, 87] on button "Registrations" at bounding box center [344, 81] width 55 height 20
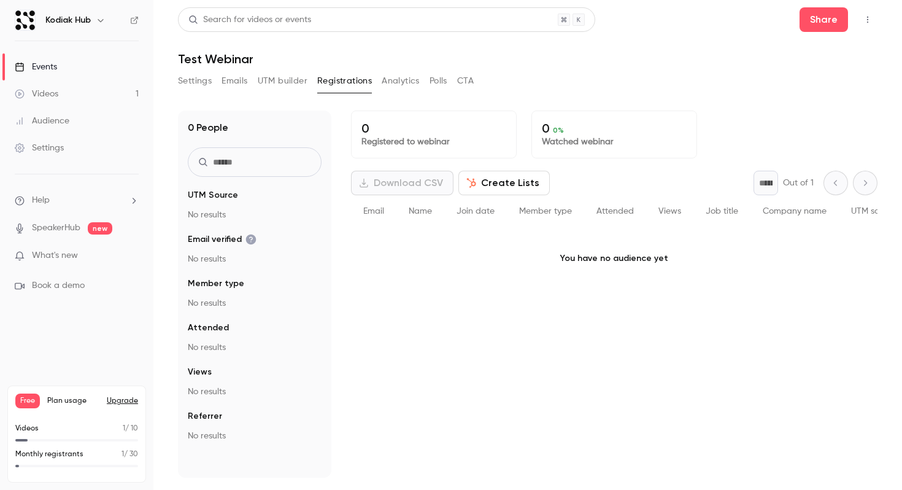
click at [430, 78] on button "Polls" at bounding box center [439, 81] width 18 height 20
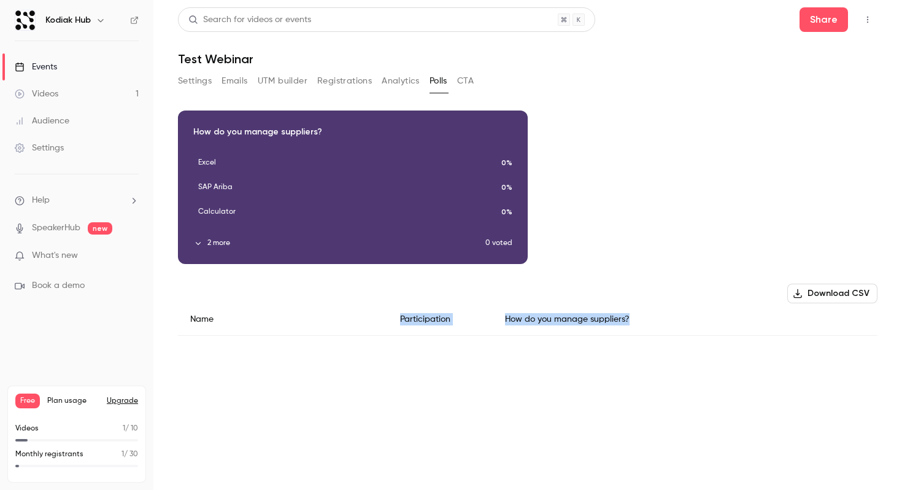
drag, startPoint x: 652, startPoint y: 315, endPoint x: 370, endPoint y: 315, distance: 281.7
click at [371, 315] on div "Name Participation How do you manage suppliers?" at bounding box center [528, 319] width 700 height 33
click at [370, 315] on div "Name" at bounding box center [283, 319] width 210 height 33
drag, startPoint x: 188, startPoint y: 314, endPoint x: 649, endPoint y: 338, distance: 462.1
click at [649, 338] on div "Download image How do you manage suppliers? Excel 0% SAP Ariba 0% Calculator 0%…" at bounding box center [528, 232] width 700 height 245
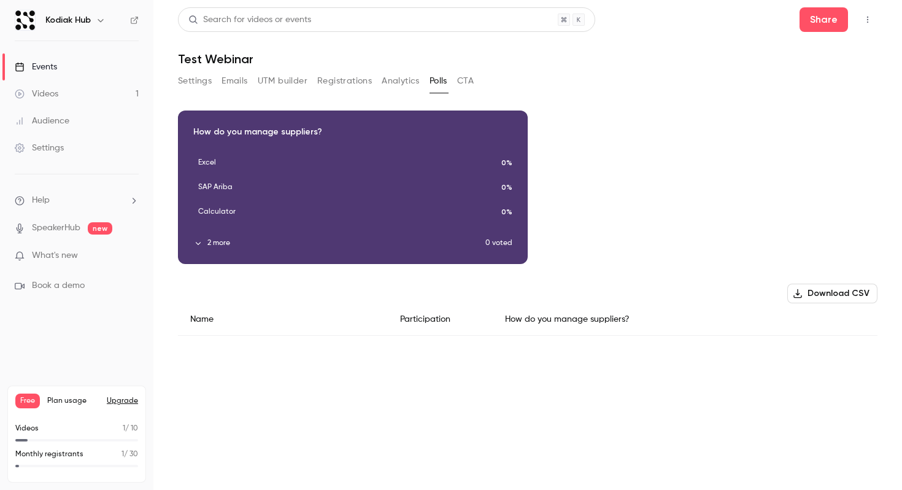
click at [657, 326] on div "How do you manage suppliers?" at bounding box center [685, 319] width 385 height 33
drag, startPoint x: 657, startPoint y: 326, endPoint x: 256, endPoint y: 303, distance: 402.0
click at [257, 304] on div "Name Participation How do you manage suppliers?" at bounding box center [528, 319] width 700 height 33
click at [204, 288] on div "Download CSV Name Participation How do you manage suppliers?" at bounding box center [528, 310] width 700 height 52
drag, startPoint x: 190, startPoint y: 322, endPoint x: 684, endPoint y: 306, distance: 495.0
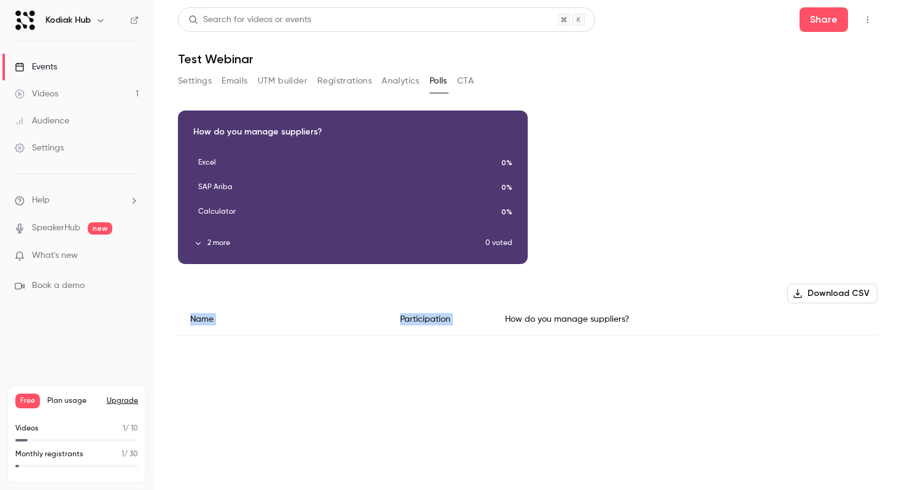
click at [684, 306] on div "Name Participation How do you manage suppliers?" at bounding box center [528, 319] width 700 height 33
click at [652, 314] on div "How do you manage suppliers?" at bounding box center [685, 319] width 385 height 33
drag, startPoint x: 652, startPoint y: 317, endPoint x: 185, endPoint y: 317, distance: 467.1
click at [185, 317] on div "Name Participation How do you manage suppliers?" at bounding box center [528, 319] width 700 height 33
click at [187, 330] on div "Name" at bounding box center [283, 319] width 210 height 33
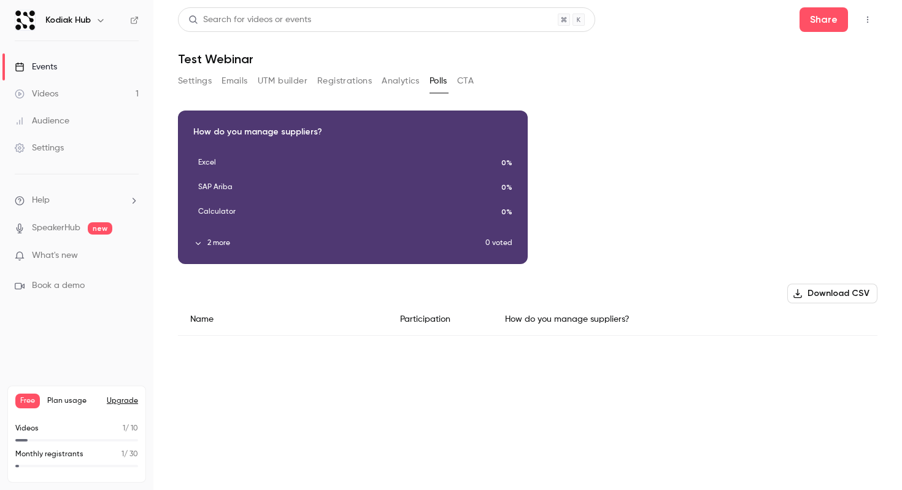
click at [877, 21] on button "button" at bounding box center [868, 20] width 20 height 20
click at [869, 21] on div at bounding box center [451, 245] width 902 height 490
click at [869, 21] on icon "button" at bounding box center [868, 19] width 10 height 9
click at [808, 90] on li "Enter Studio" at bounding box center [810, 83] width 136 height 32
